Goal: Transaction & Acquisition: Purchase product/service

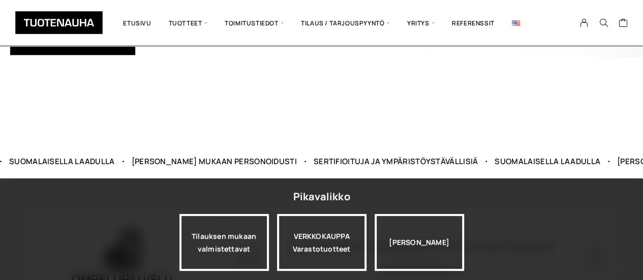
scroll to position [254, 0]
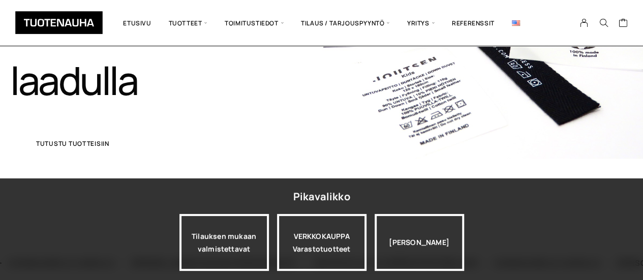
click at [71, 145] on span "Tutustu tuotteisiin" at bounding box center [72, 144] width 73 height 6
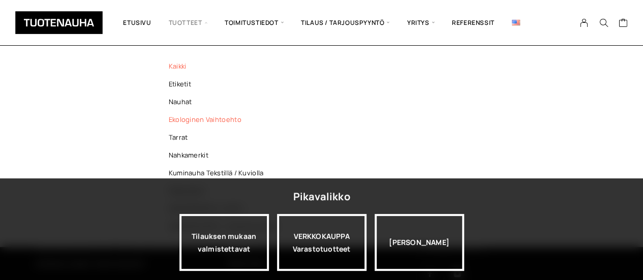
scroll to position [203, 0]
click at [179, 84] on link "Etiketit" at bounding box center [225, 84] width 147 height 18
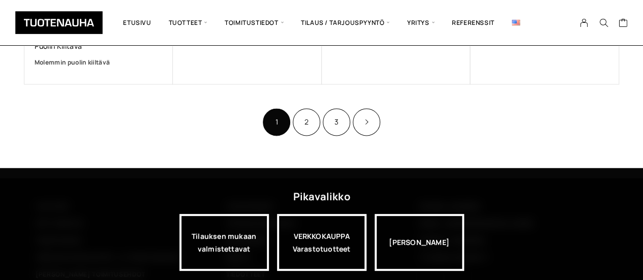
scroll to position [813, 0]
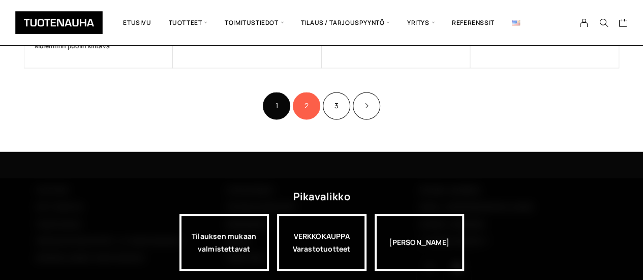
click at [306, 101] on link "2" at bounding box center [306, 105] width 27 height 27
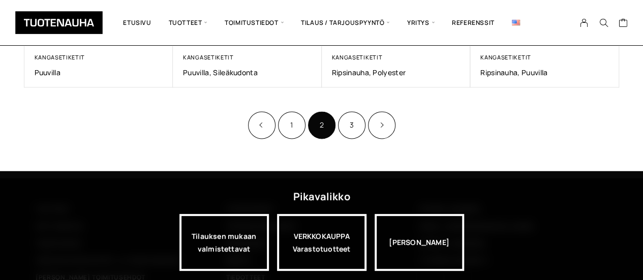
scroll to position [762, 0]
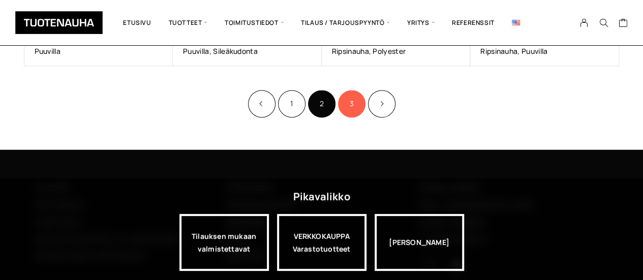
click at [352, 104] on link "3" at bounding box center [351, 103] width 27 height 27
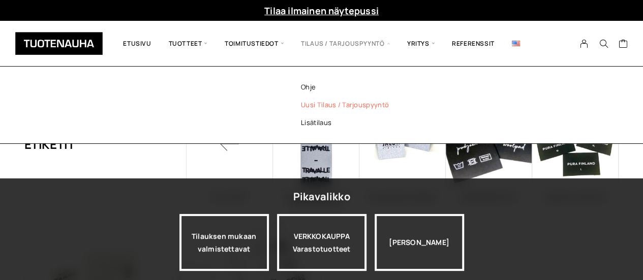
click at [337, 104] on link "Uusi tilaus / tarjouspyyntö" at bounding box center [358, 105] width 147 height 18
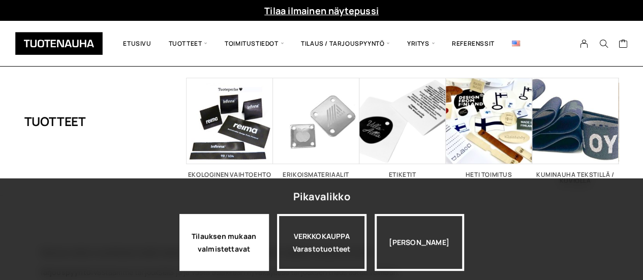
click at [227, 242] on div "Tilauksen mukaan valmistettavat" at bounding box center [223, 242] width 89 height 57
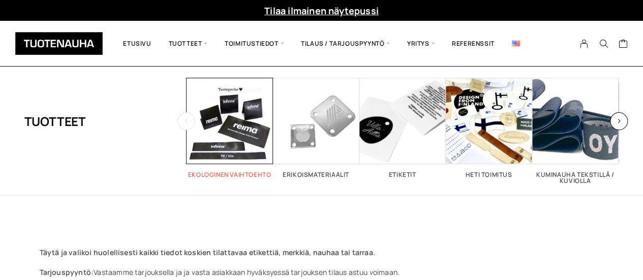
click at [227, 158] on span "Visit product category Ekologinen vaihtoehto" at bounding box center [230, 121] width 86 height 86
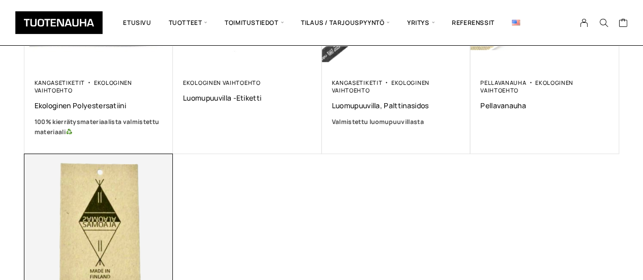
scroll to position [305, 0]
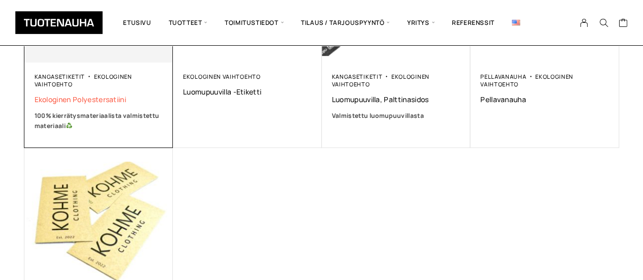
click at [106, 99] on span "Ekologinen polyestersatiini" at bounding box center [99, 100] width 129 height 10
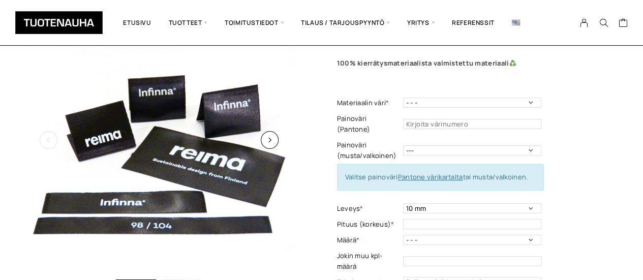
scroll to position [102, 0]
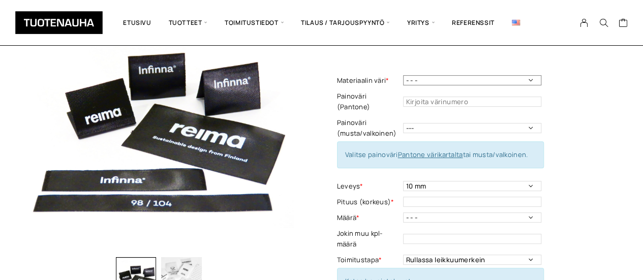
click at [528, 78] on select "- - - Valkoinen Musta" at bounding box center [472, 80] width 138 height 10
select select "Valkoinen"
click at [403, 75] on select "- - - Valkoinen Musta" at bounding box center [472, 80] width 138 height 10
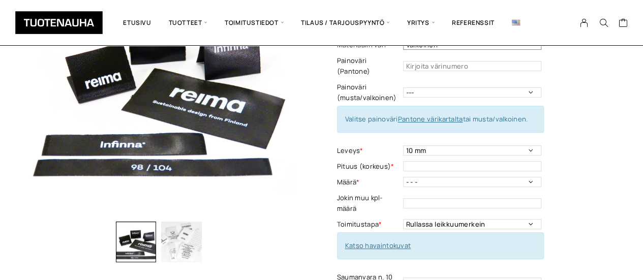
scroll to position [152, 0]
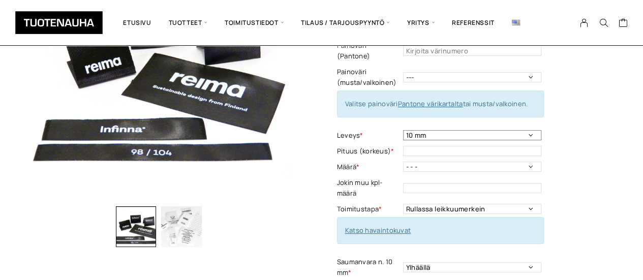
click at [526, 130] on select "10 mm 15 mm 20 mm 25 mm 30 mm 35 mm 40 mm 45 mm 50 mm 55 mm 60 mm 65 mm 70 mm" at bounding box center [472, 135] width 138 height 10
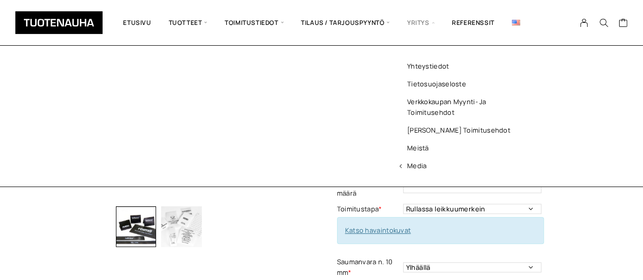
click at [403, 130] on select "10 mm 15 mm 20 mm 25 mm 30 mm 35 mm 40 mm 45 mm 50 mm 55 mm 60 mm 65 mm 70 mm" at bounding box center [472, 135] width 138 height 10
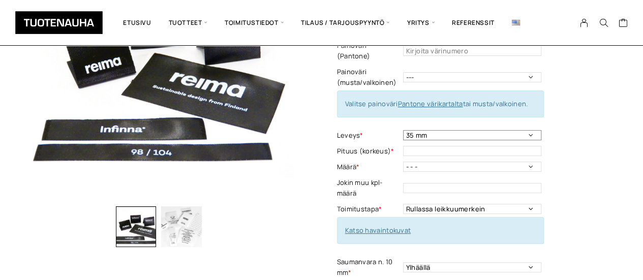
click at [530, 130] on select "10 mm 15 mm 20 mm 25 mm 30 mm 35 mm 40 mm 45 mm 50 mm 55 mm 60 mm 65 mm 70 mm" at bounding box center [472, 135] width 138 height 10
select select "30 mm"
click at [403, 130] on select "10 mm 15 mm 20 mm 25 mm 30 mm 35 mm 40 mm 45 mm 50 mm 55 mm 60 mm 65 mm 70 mm" at bounding box center [472, 135] width 138 height 10
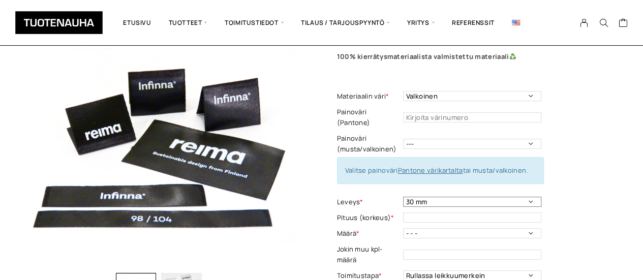
scroll to position [102, 0]
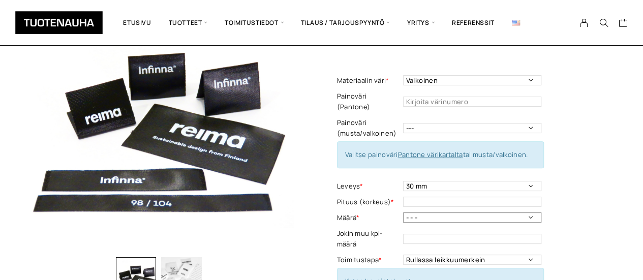
click at [528, 212] on select "- - - 250kpl 500 kpl 1000 kpl 1500 kpl 2000 kpl 2500 kpl 3000 kpl 3500 kpl 4000…" at bounding box center [472, 217] width 138 height 10
select select "1000 kpl"
click at [403, 212] on select "- - - 250kpl 500 kpl 1000 kpl 1500 kpl 2000 kpl 2500 kpl 3000 kpl 3500 kpl 4000…" at bounding box center [472, 217] width 138 height 10
click at [407, 197] on input "text" at bounding box center [472, 202] width 138 height 10
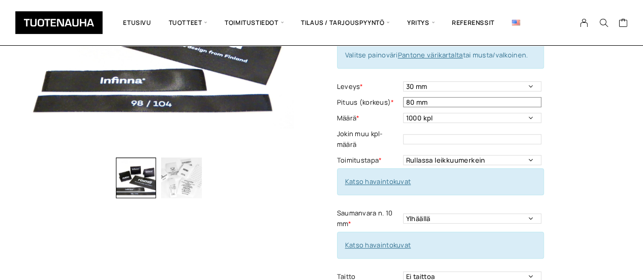
scroll to position [203, 0]
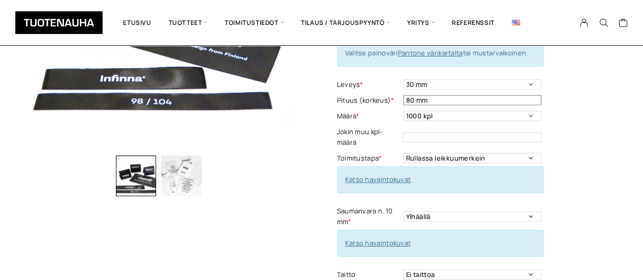
type input "80 mm"
click at [387, 238] on link "Katso havaintokuvat" at bounding box center [378, 242] width 66 height 9
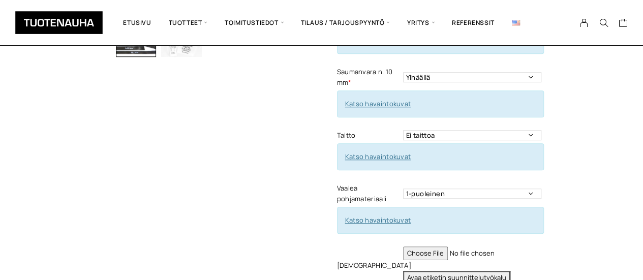
scroll to position [356, 0]
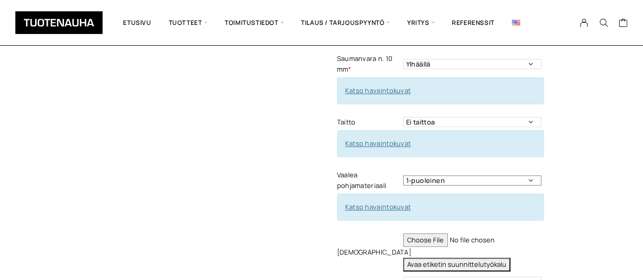
click at [532, 175] on select "1-puoleinen 2-puoleinen" at bounding box center [472, 180] width 138 height 10
click at [528, 175] on select "1-puoleinen 2-puoleinen" at bounding box center [472, 180] width 138 height 10
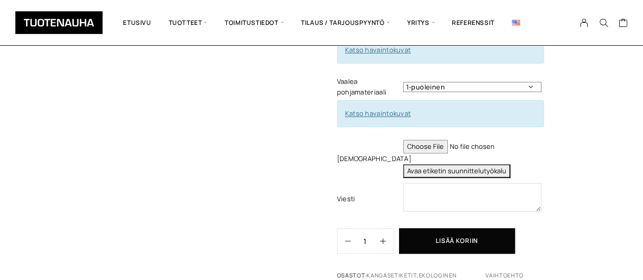
scroll to position [457, 0]
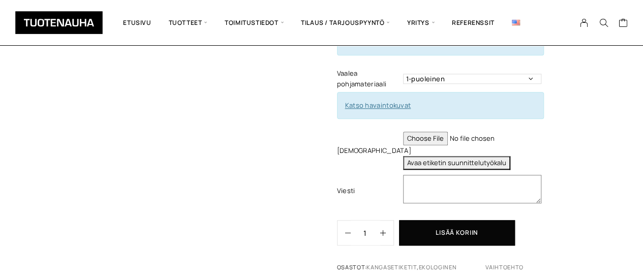
click at [418, 175] on textarea at bounding box center [472, 189] width 138 height 28
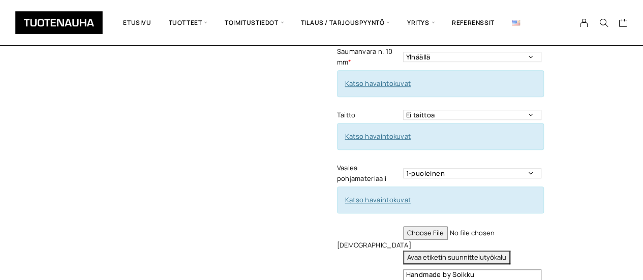
scroll to position [356, 0]
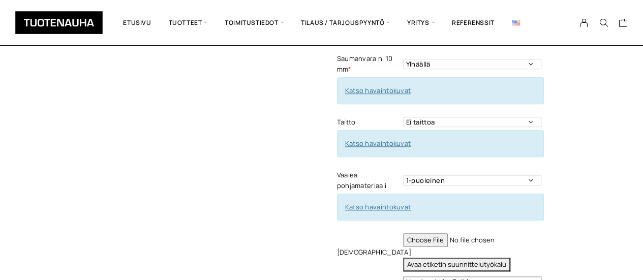
type textarea "Handmade by Soikku"
click at [436, 233] on input "file" at bounding box center [472, 240] width 138 height 14
type input "C:\fakepath\Soikku nimmari 2025.pdf"
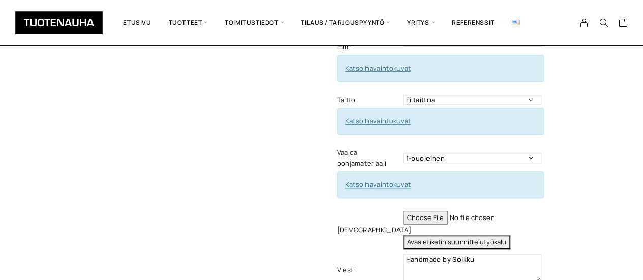
scroll to position [407, 0]
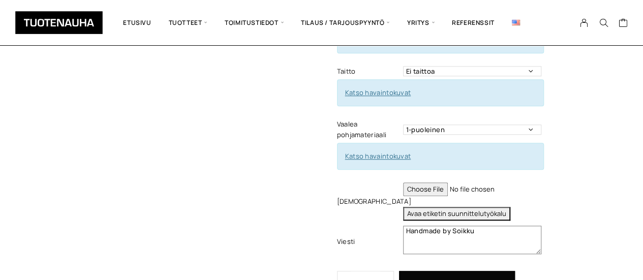
drag, startPoint x: 477, startPoint y: 217, endPoint x: 453, endPoint y: 221, distance: 24.2
click at [453, 226] on textarea "Handmade by Soikku" at bounding box center [472, 240] width 138 height 28
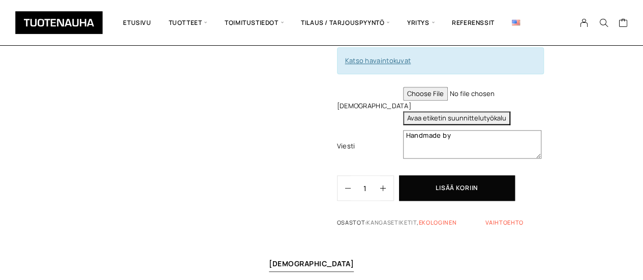
scroll to position [508, 0]
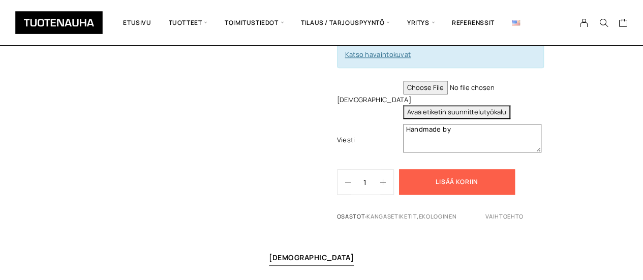
type textarea "Handmade by"
click at [456, 170] on button "Lisää koriin" at bounding box center [457, 181] width 116 height 25
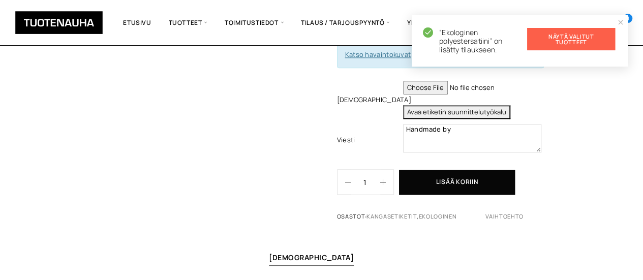
click at [569, 41] on link "Näytä valitut tuotteet" at bounding box center [571, 39] width 88 height 22
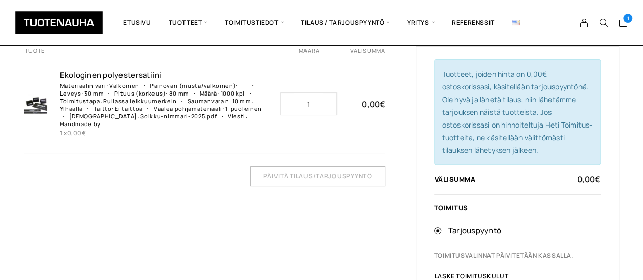
scroll to position [102, 0]
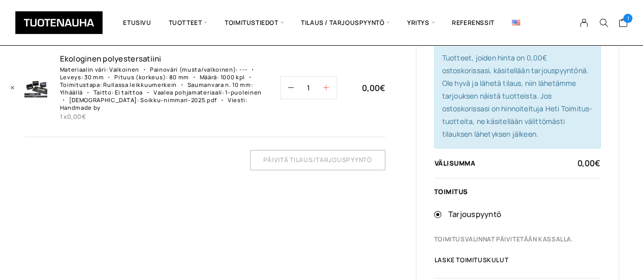
click at [325, 85] on icon "button" at bounding box center [326, 88] width 6 height 6
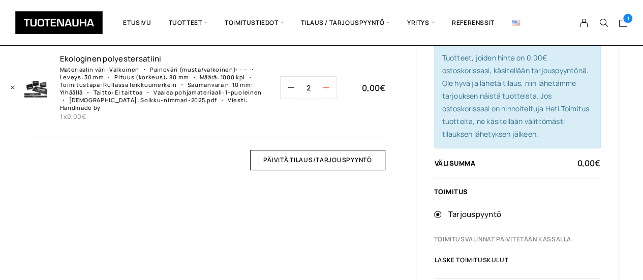
click at [325, 85] on icon "button" at bounding box center [326, 88] width 6 height 6
click at [328, 85] on icon "button" at bounding box center [326, 88] width 6 height 6
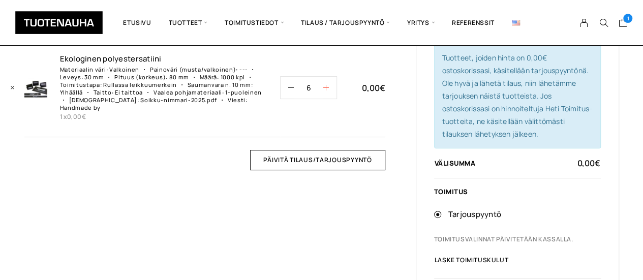
type input "7"
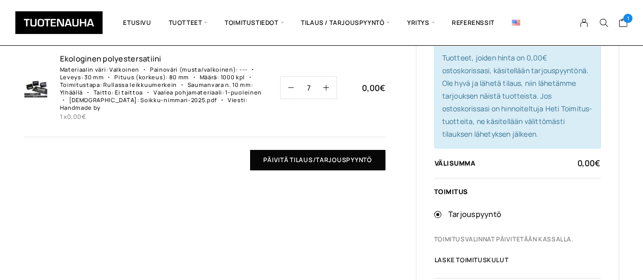
click at [304, 150] on input "Päivitä tilaus/tarjouspyyntö" at bounding box center [317, 160] width 135 height 20
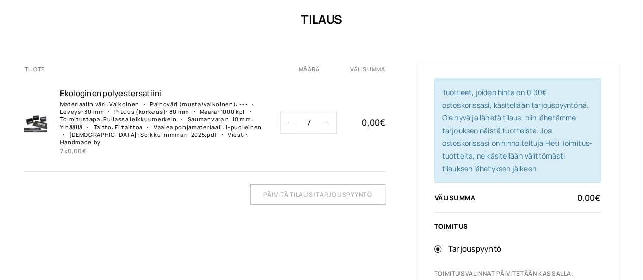
scroll to position [0, 0]
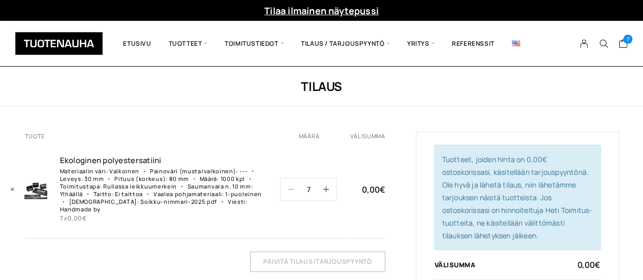
click at [291, 187] on icon "button" at bounding box center [291, 190] width 6 height 6
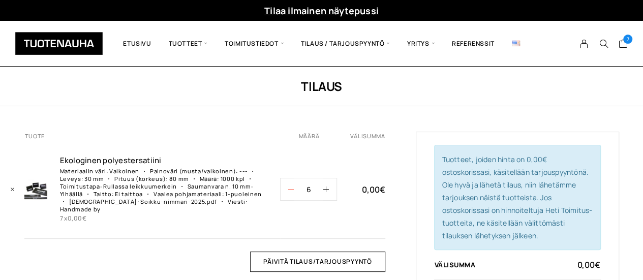
click at [291, 187] on icon "button" at bounding box center [291, 190] width 6 height 6
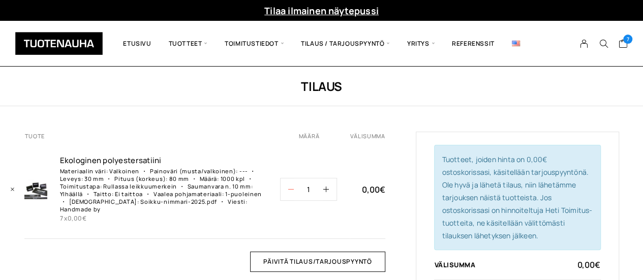
click at [291, 187] on icon "button" at bounding box center [291, 190] width 6 height 6
type input "0"
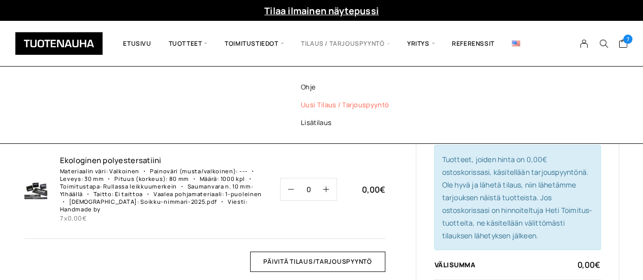
click at [358, 104] on link "Uusi tilaus / tarjouspyyntö" at bounding box center [358, 105] width 147 height 18
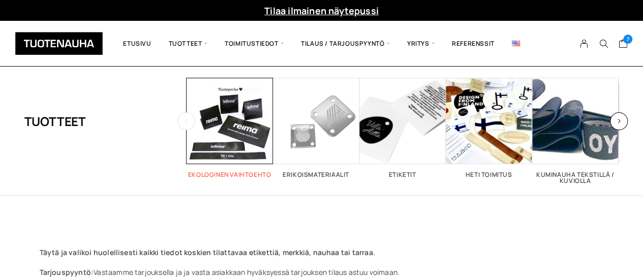
click at [229, 173] on h2 "Ekologinen vaihtoehto 5" at bounding box center [230, 175] width 86 height 6
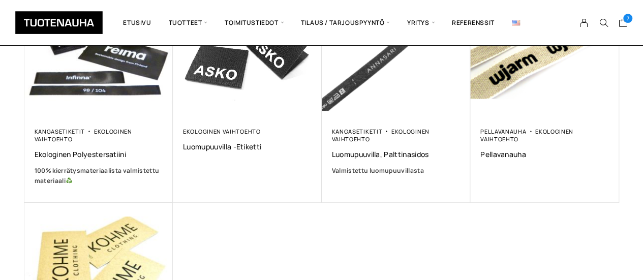
scroll to position [254, 0]
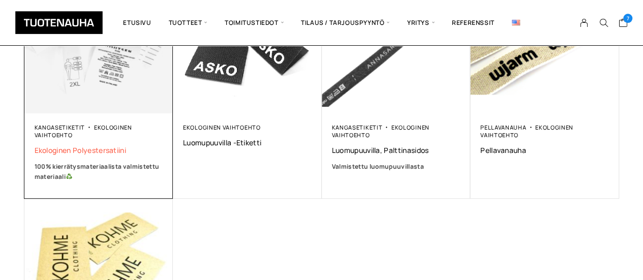
click at [104, 150] on span "Ekologinen polyestersatiini" at bounding box center [99, 150] width 129 height 10
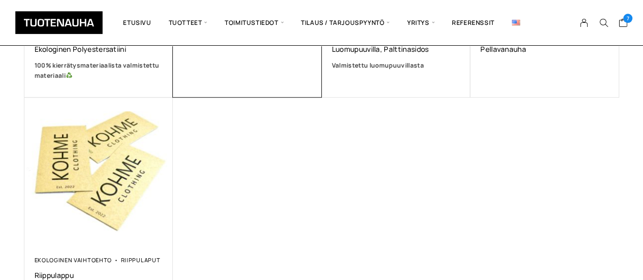
scroll to position [356, 0]
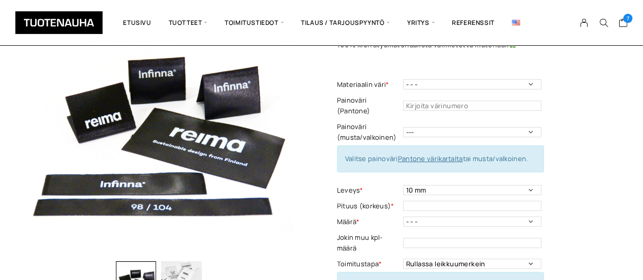
scroll to position [102, 0]
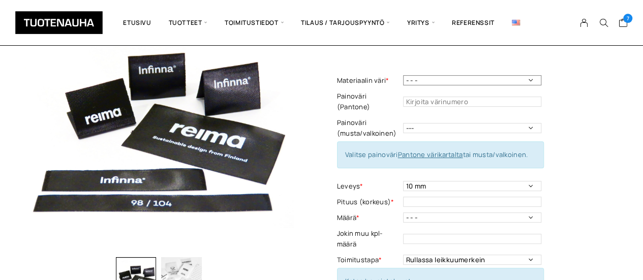
click at [530, 81] on select "- - - Valkoinen Musta" at bounding box center [472, 80] width 138 height 10
select select "Valkoinen"
click at [403, 75] on select "- - - Valkoinen Musta" at bounding box center [472, 80] width 138 height 10
click at [528, 123] on select "--- Musta Valkoinen" at bounding box center [472, 128] width 138 height 10
select select "musta"
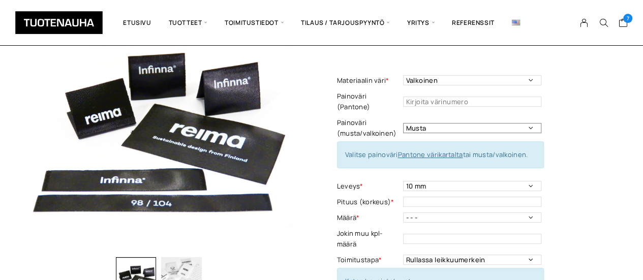
click at [403, 123] on select "--- Musta Valkoinen" at bounding box center [472, 128] width 138 height 10
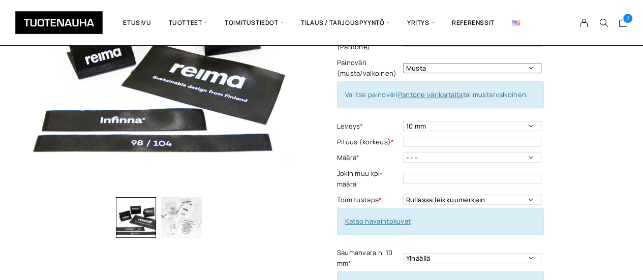
scroll to position [203, 0]
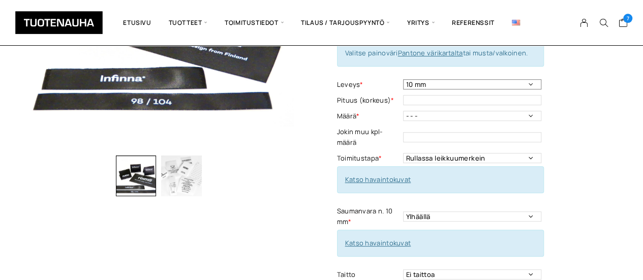
click at [526, 79] on select "10 mm 15 mm 20 mm 25 mm 30 mm 35 mm 40 mm 45 mm 50 mm 55 mm 60 mm 65 mm 70 mm" at bounding box center [472, 84] width 138 height 10
select select "30 mm"
click at [403, 79] on select "10 mm 15 mm 20 mm 25 mm 30 mm 35 mm 40 mm 45 mm 50 mm 55 mm 60 mm 65 mm 70 mm" at bounding box center [472, 84] width 138 height 10
click at [405, 95] on input "text" at bounding box center [472, 100] width 138 height 10
click at [410, 93] on td at bounding box center [473, 101] width 141 height 16
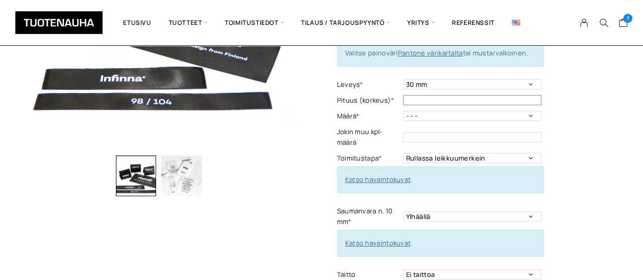
click at [409, 95] on input "text" at bounding box center [472, 100] width 138 height 10
type input "80"
click at [529, 111] on select "- - - 250kpl 500 kpl 1000 kpl 1500 kpl 2000 kpl 2500 kpl 3000 kpl 3500 kpl 4000…" at bounding box center [472, 116] width 138 height 10
select select "1000 kpl"
click at [403, 111] on select "- - - 250kpl 500 kpl 1000 kpl 1500 kpl 2000 kpl 2500 kpl 3000 kpl 3500 kpl 4000…" at bounding box center [472, 116] width 138 height 10
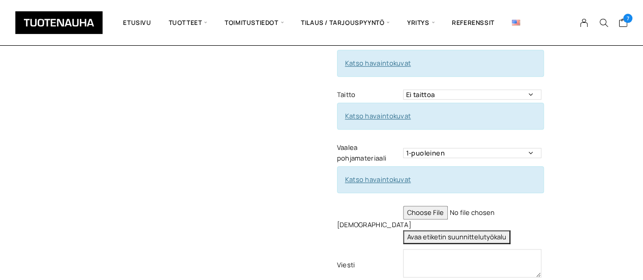
scroll to position [407, 0]
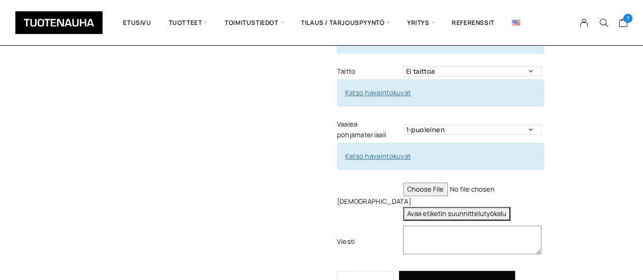
click at [410, 226] on textarea at bounding box center [472, 240] width 138 height 28
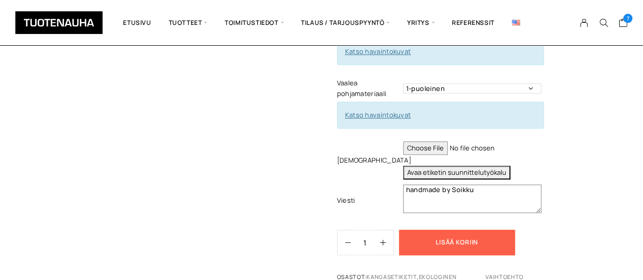
scroll to position [457, 0]
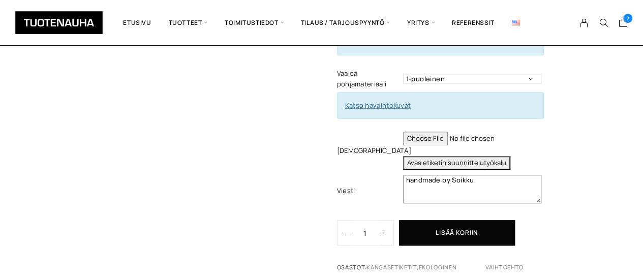
click at [406, 176] on textarea "handmade by Soikku" at bounding box center [472, 189] width 138 height 28
click at [410, 175] on textarea "handmade by Soikku" at bounding box center [472, 189] width 138 height 28
click at [477, 172] on td "Handmade by Soikku This field can't be Empty" at bounding box center [473, 190] width 141 height 37
click at [477, 175] on textarea "Handmade by Soikku" at bounding box center [472, 189] width 138 height 28
click at [457, 185] on textarea "Handmade by Soikku Askainen Finland 0505588151" at bounding box center [472, 189] width 138 height 28
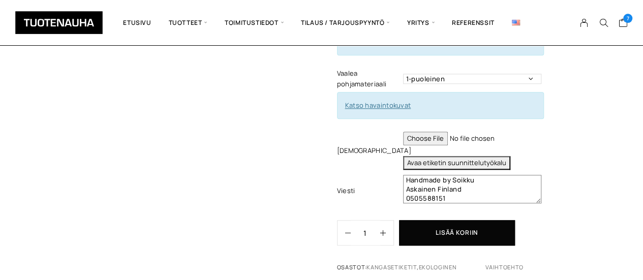
scroll to position [9, 0]
type textarea "Handmade by Soikku Askainen Finland 0505588151 Pesu 40c"
click at [382, 230] on icon "button" at bounding box center [383, 233] width 6 height 6
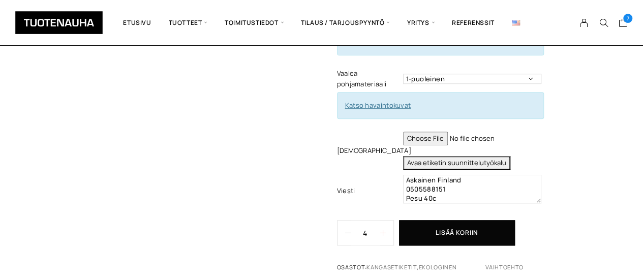
click at [382, 230] on icon "button" at bounding box center [383, 233] width 6 height 6
click at [349, 230] on icon "button" at bounding box center [348, 233] width 6 height 6
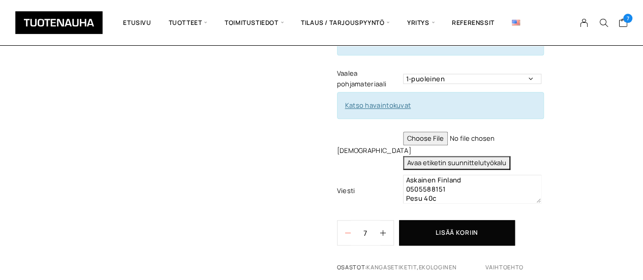
click at [347, 230] on icon "button" at bounding box center [348, 233] width 6 height 6
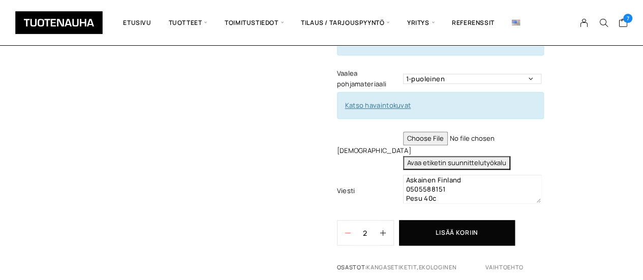
click at [347, 230] on icon "button" at bounding box center [348, 233] width 6 height 6
type input "1"
click at [347, 230] on icon "button" at bounding box center [348, 233] width 6 height 6
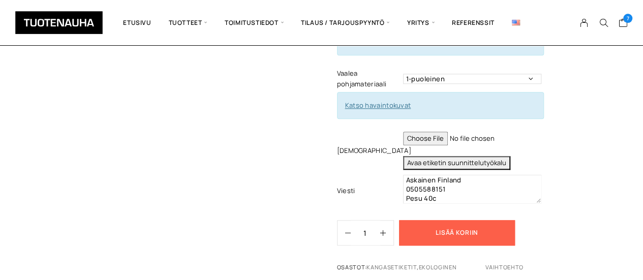
click at [458, 222] on button "Lisää koriin" at bounding box center [457, 232] width 116 height 25
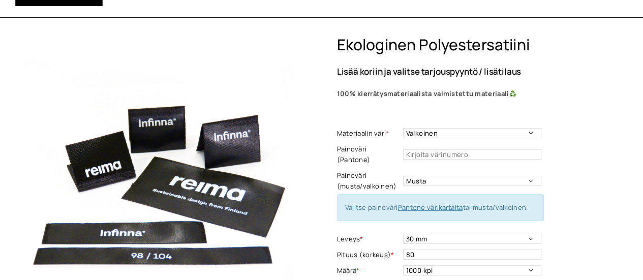
scroll to position [0, 0]
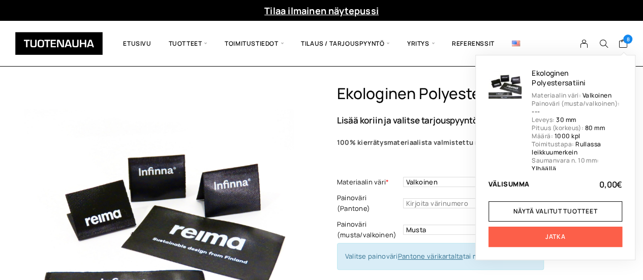
click at [553, 236] on link "Jatka" at bounding box center [555, 237] width 134 height 20
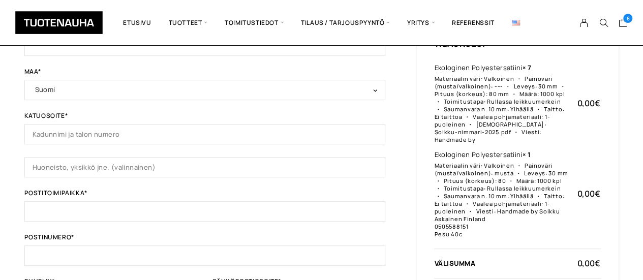
scroll to position [203, 0]
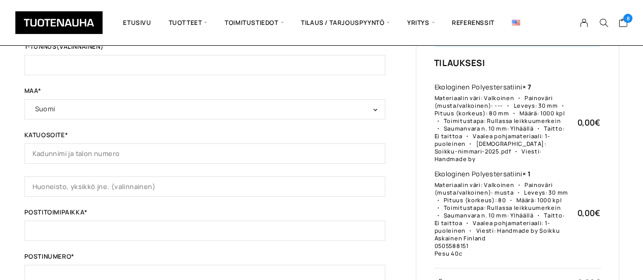
click at [528, 86] on strong "× 7" at bounding box center [526, 86] width 9 height 9
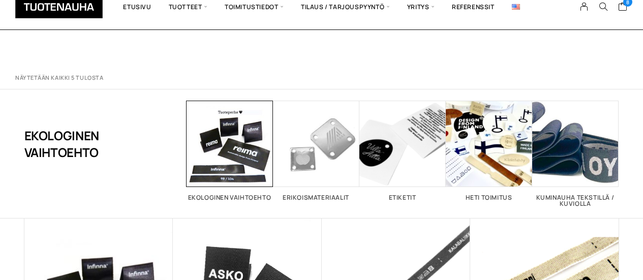
scroll to position [356, 0]
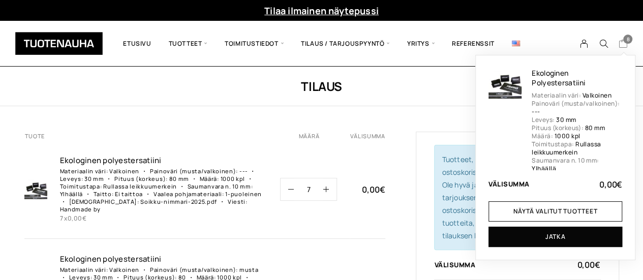
click at [623, 46] on icon "Cart" at bounding box center [623, 43] width 10 height 9
click at [621, 39] on icon "Cart" at bounding box center [623, 43] width 10 height 9
click at [624, 41] on span "8" at bounding box center [627, 39] width 9 height 9
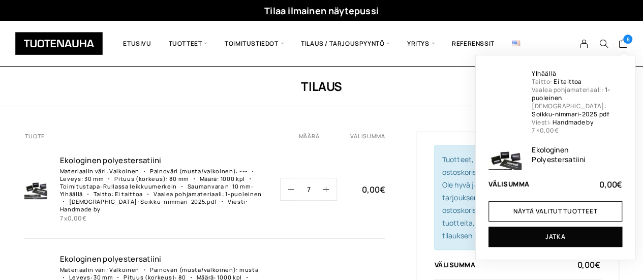
scroll to position [97, 0]
click at [536, 127] on span "7 × 0,00 €" at bounding box center [545, 129] width 27 height 9
click at [536, 128] on span "7 × 0,00 €" at bounding box center [545, 129] width 27 height 9
click at [535, 128] on span "7 × 0,00 €" at bounding box center [545, 129] width 27 height 9
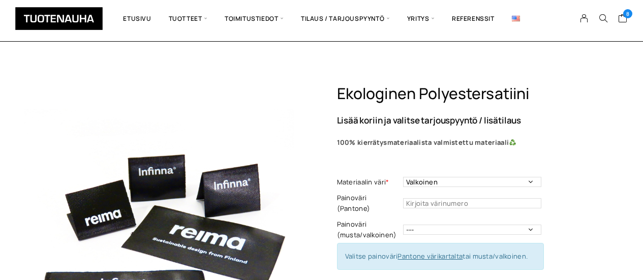
select select "Valkoinen"
select select "30 mm"
select select "1000 kpl"
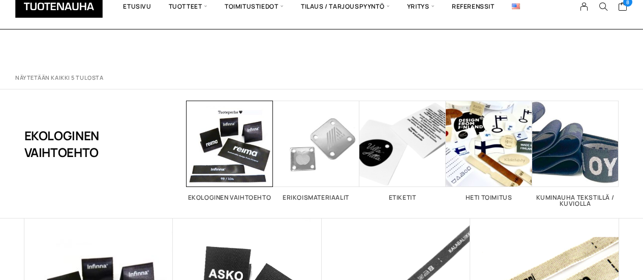
scroll to position [305, 0]
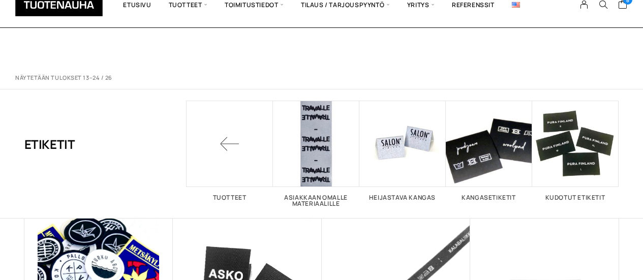
scroll to position [762, 0]
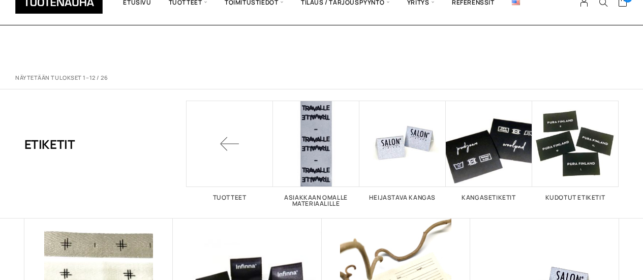
scroll to position [813, 0]
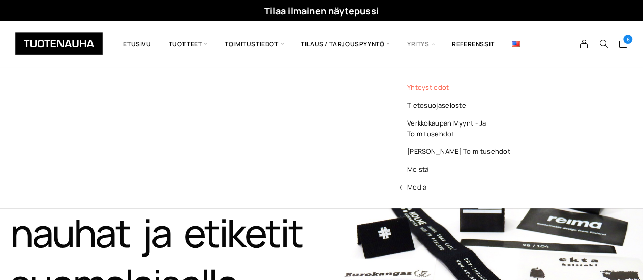
click at [423, 89] on link "Yhteystiedot" at bounding box center [464, 88] width 147 height 18
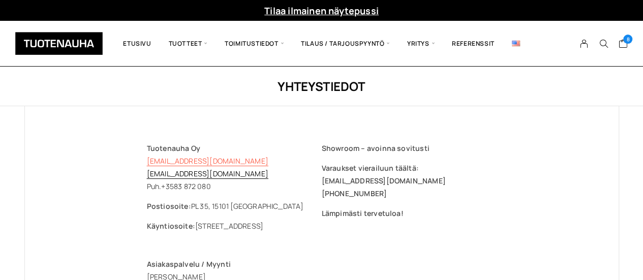
click at [175, 162] on link "[EMAIL_ADDRESS][DOMAIN_NAME]" at bounding box center [207, 161] width 121 height 10
